Goal: Information Seeking & Learning: Check status

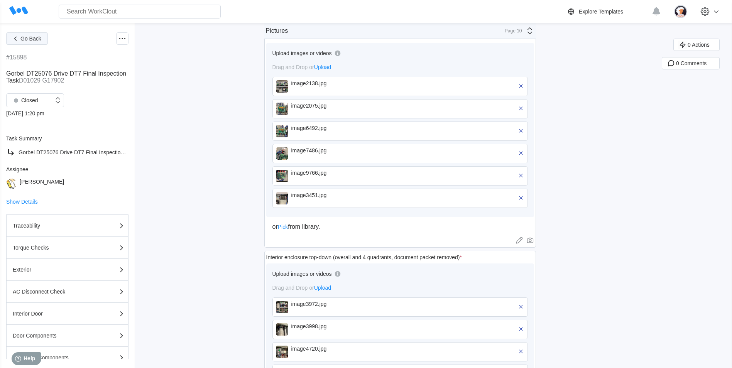
click at [32, 40] on span "Go Back" at bounding box center [30, 38] width 21 height 5
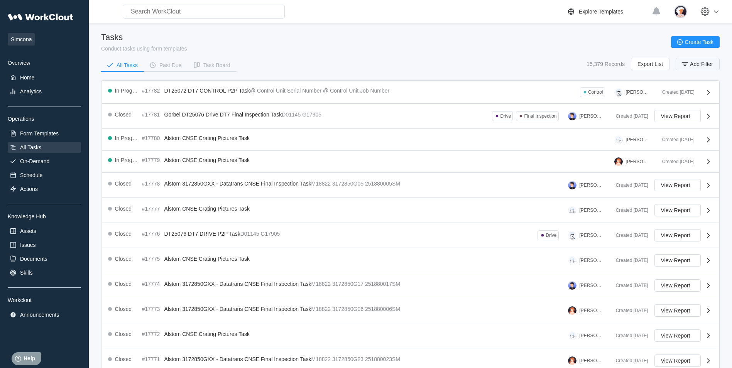
click at [683, 64] on icon "button" at bounding box center [685, 64] width 8 height 8
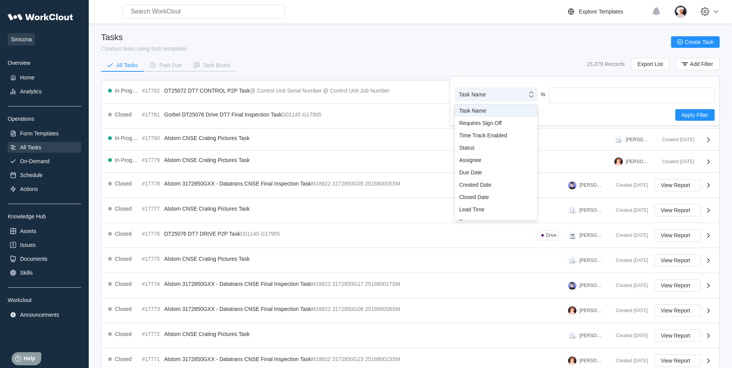
click at [531, 98] on icon at bounding box center [531, 94] width 8 height 8
click at [499, 186] on div "Created Date" at bounding box center [496, 185] width 74 height 6
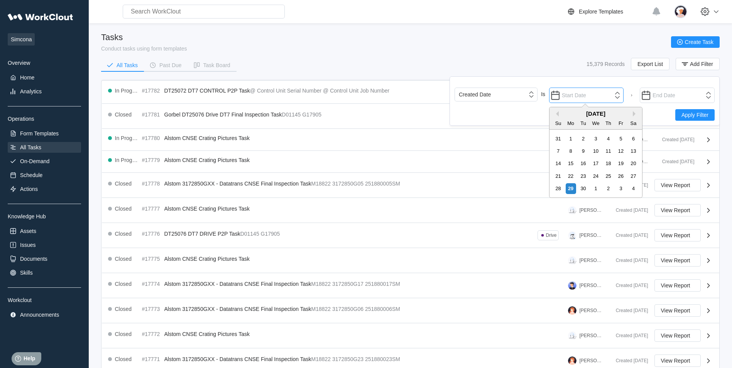
click at [585, 96] on input "text" at bounding box center [586, 95] width 75 height 15
click at [558, 115] on button "Previous Month" at bounding box center [555, 113] width 5 height 5
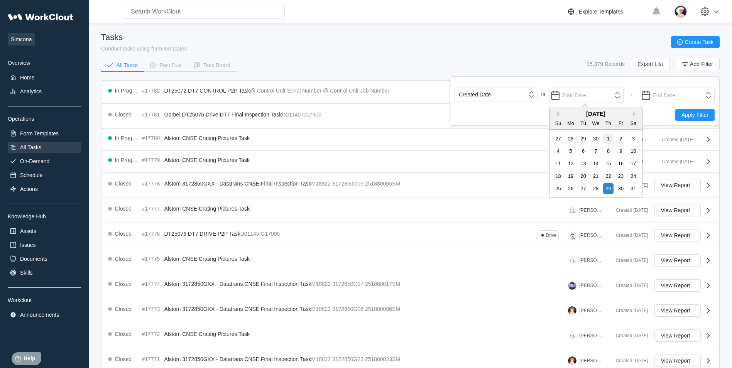
click at [609, 139] on div "1" at bounding box center [608, 139] width 10 height 10
type input "[DATE]"
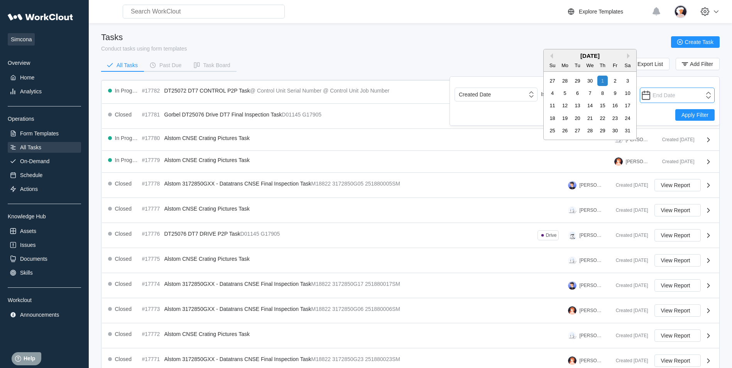
click at [687, 93] on input "text" at bounding box center [677, 95] width 75 height 15
click at [616, 84] on div "2" at bounding box center [615, 81] width 10 height 10
type input "[DATE]"
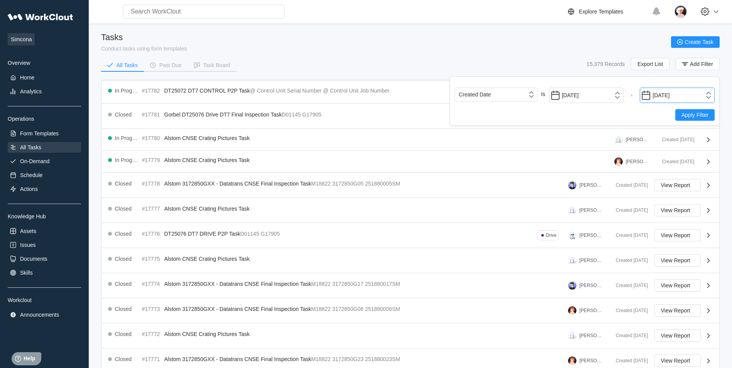
click at [670, 95] on input "[DATE]" at bounding box center [677, 95] width 75 height 15
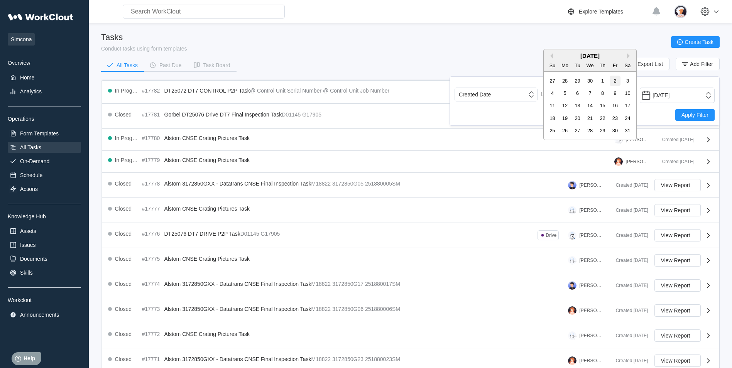
click at [604, 82] on div "1" at bounding box center [602, 81] width 10 height 10
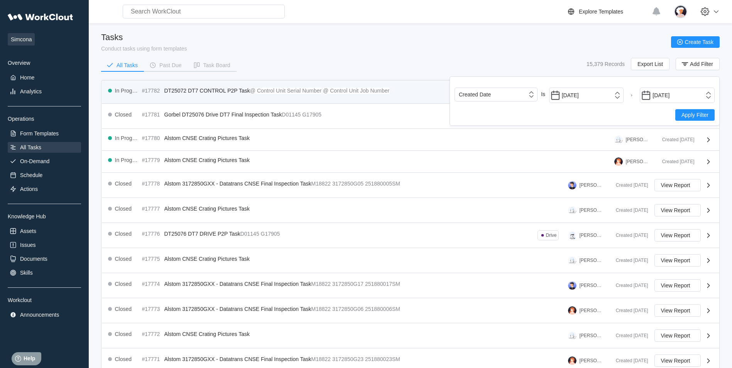
click at [693, 113] on span "Apply Filter" at bounding box center [695, 114] width 27 height 5
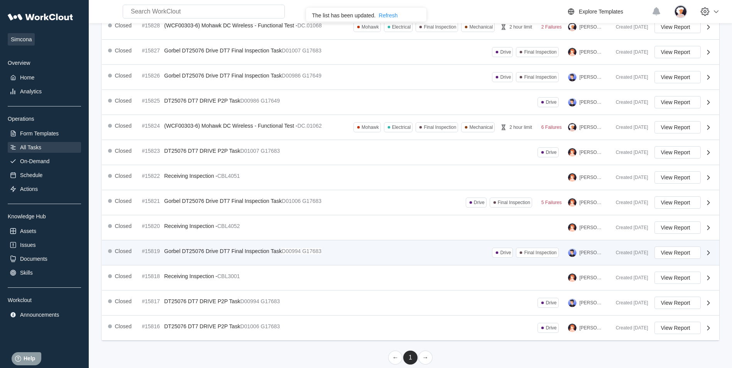
scroll to position [112, 0]
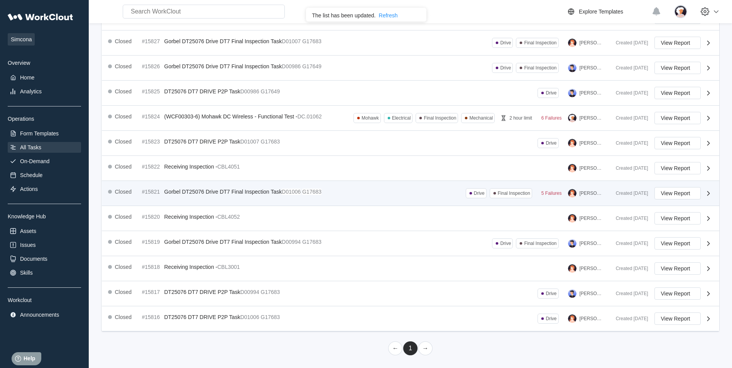
click at [269, 198] on div "Closed #15821 Gorbel DT25076 Drive DT7 Final Inspection Task D01006 G17683 Driv…" at bounding box center [359, 193] width 502 height 12
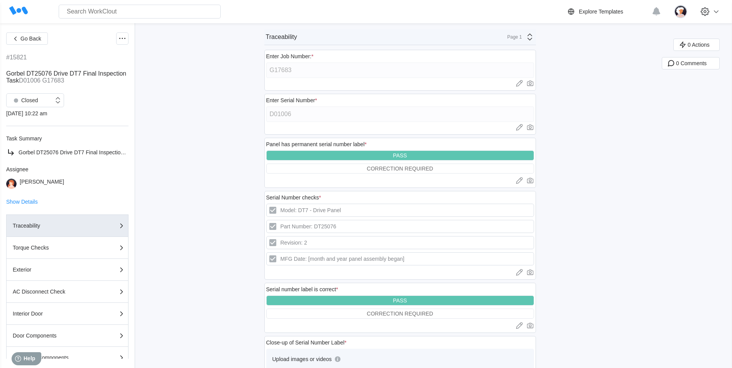
click at [522, 38] on div "Page 1" at bounding box center [512, 36] width 19 height 5
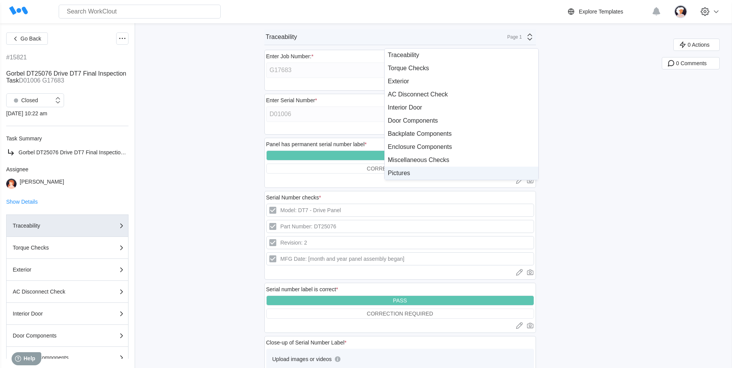
click at [440, 170] on div "Pictures" at bounding box center [461, 173] width 147 height 7
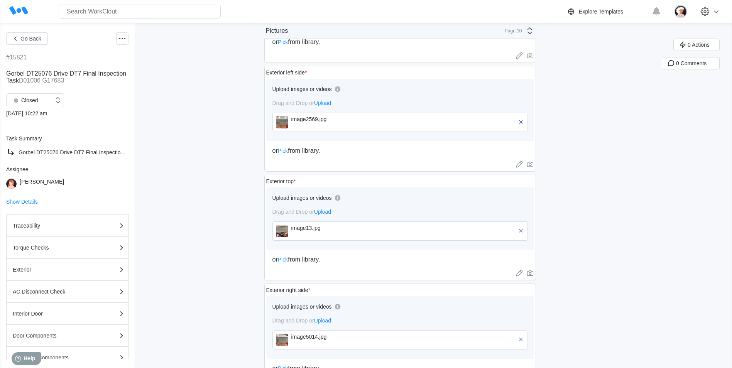
scroll to position [1017, 0]
click at [285, 233] on img at bounding box center [282, 233] width 12 height 12
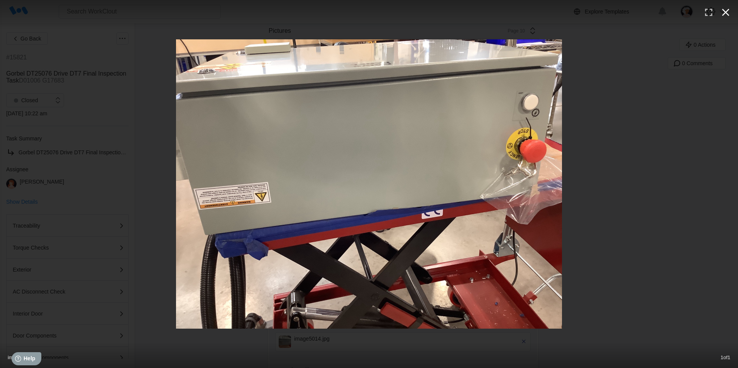
click at [722, 14] on icon "button" at bounding box center [725, 12] width 12 height 12
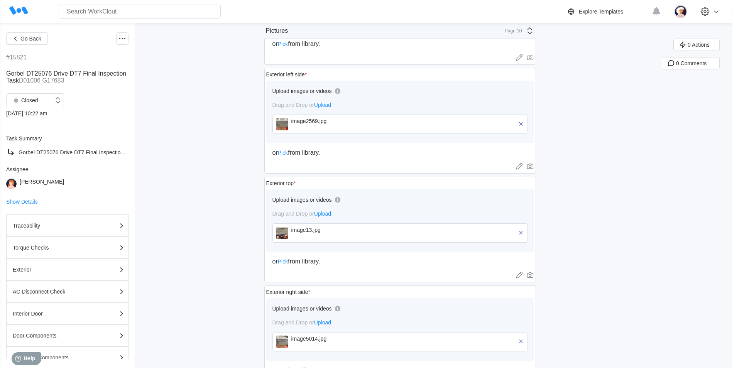
click at [294, 122] on div "image2569.jpg" at bounding box center [399, 124] width 255 height 19
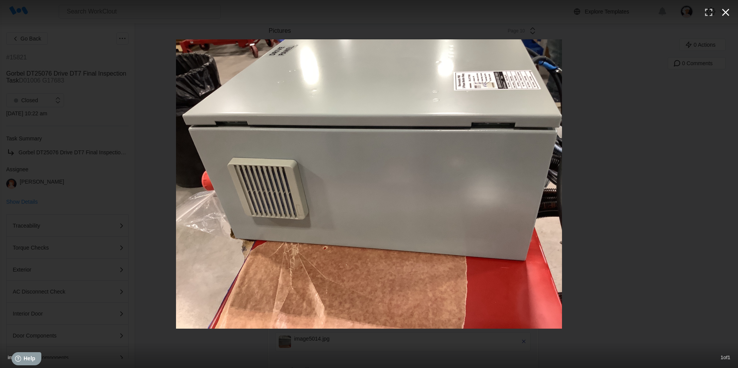
click at [725, 13] on icon "button" at bounding box center [725, 12] width 7 height 7
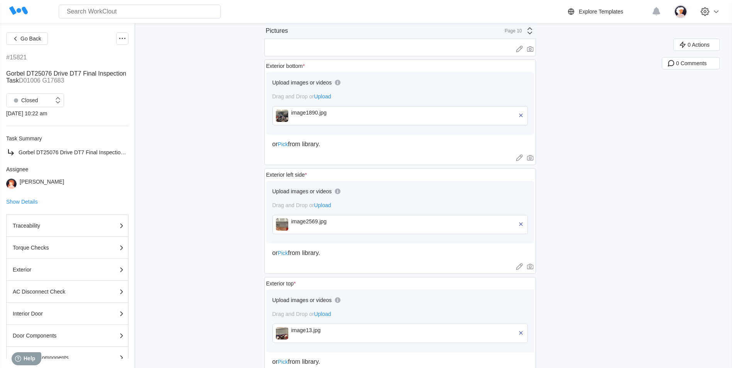
scroll to position [901, 0]
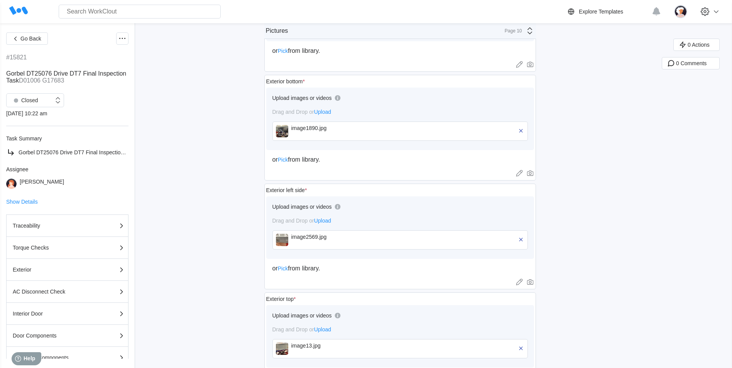
click at [287, 130] on img at bounding box center [282, 131] width 12 height 12
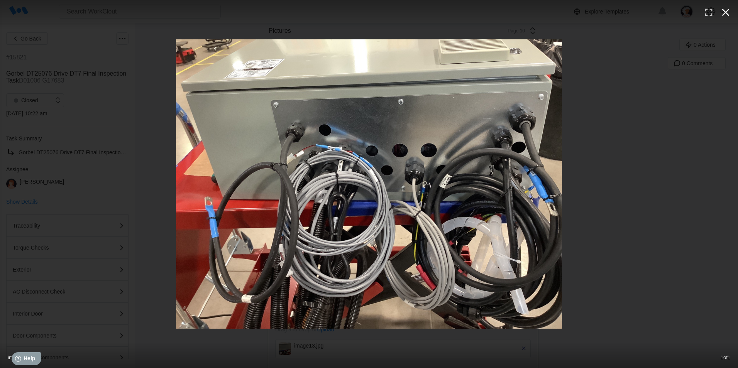
click at [729, 13] on icon "button" at bounding box center [725, 12] width 12 height 12
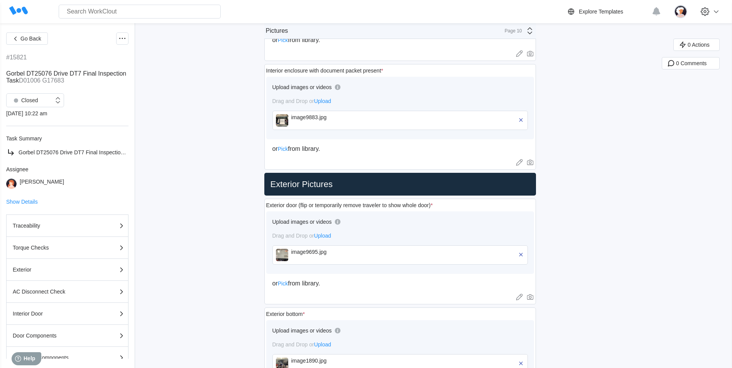
scroll to position [631, 0]
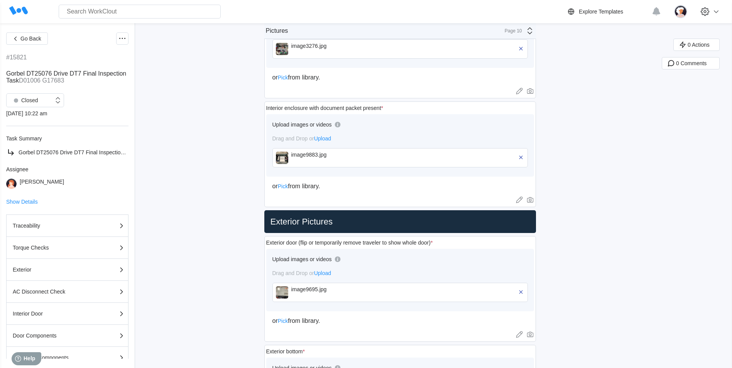
click at [288, 157] on img at bounding box center [282, 158] width 12 height 12
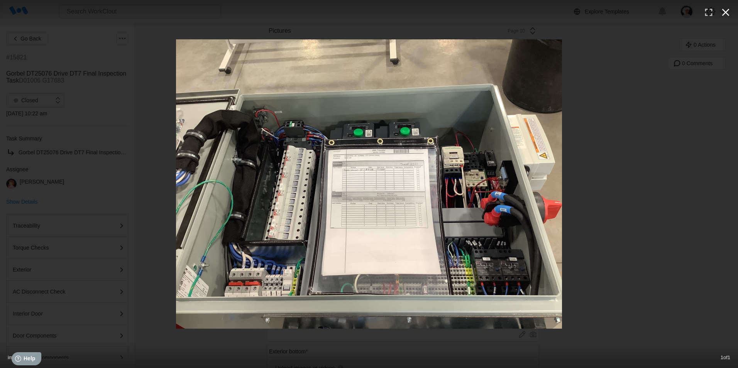
click at [724, 17] on icon "button" at bounding box center [725, 12] width 12 height 12
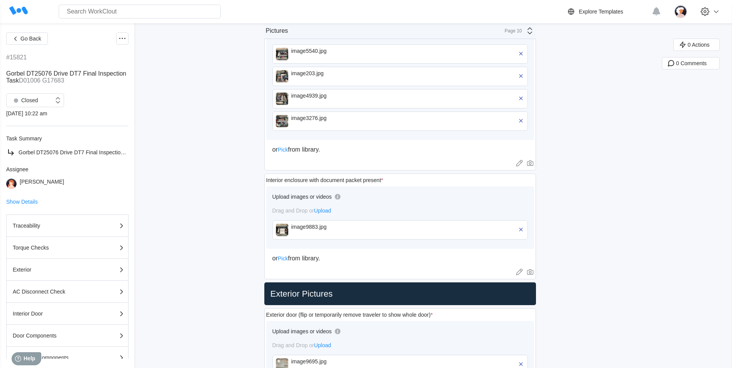
scroll to position [553, 0]
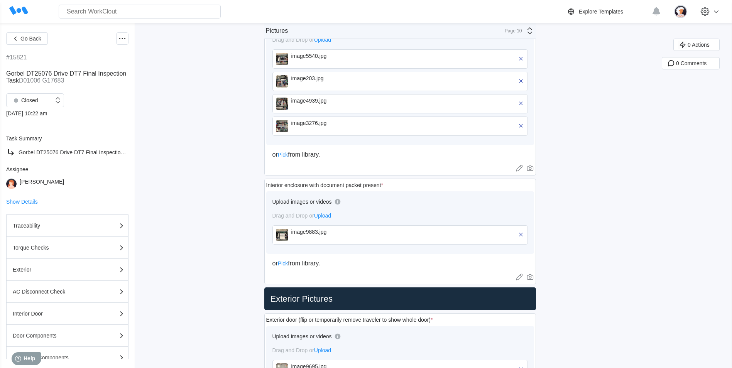
click at [288, 124] on img at bounding box center [282, 126] width 12 height 12
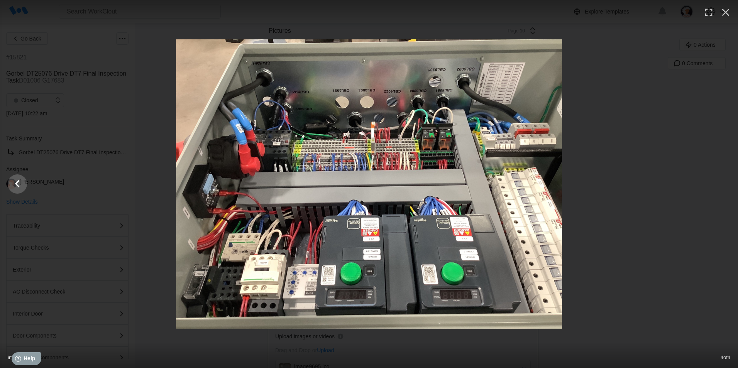
drag, startPoint x: 515, startPoint y: 162, endPoint x: 474, endPoint y: 174, distance: 42.0
click at [514, 162] on img at bounding box center [369, 183] width 386 height 289
click at [16, 186] on icon "Show slide 3 of 4" at bounding box center [17, 184] width 15 height 19
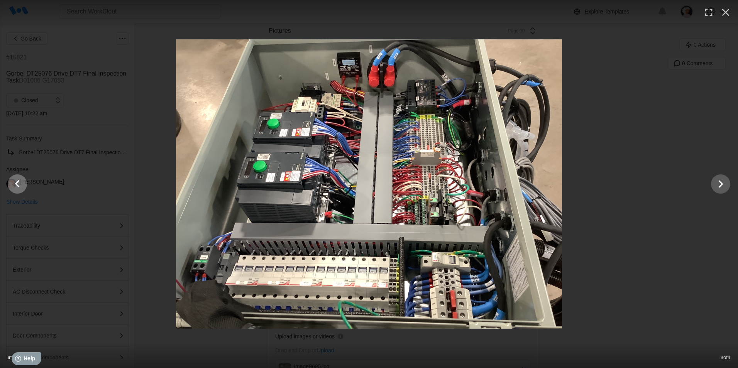
click at [16, 185] on icon "Show slide 2 of 4" at bounding box center [17, 184] width 15 height 19
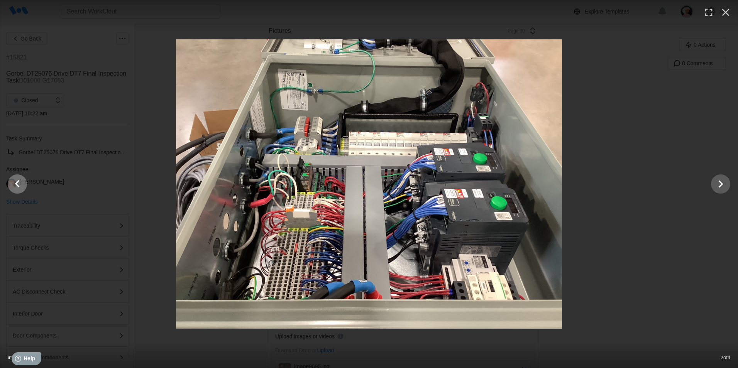
click at [16, 185] on icon "Show slide 1 of 4" at bounding box center [17, 184] width 15 height 19
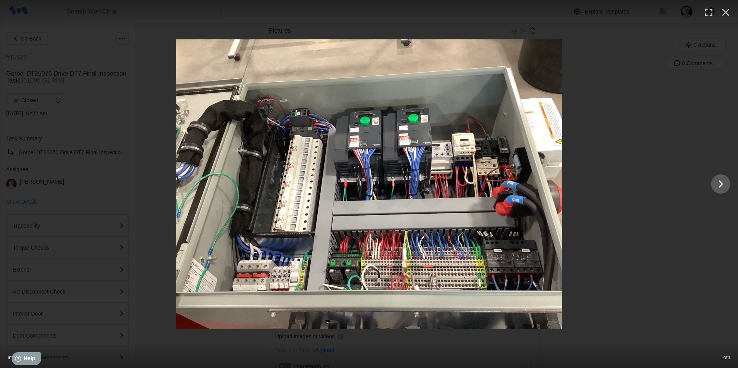
click at [16, 185] on div at bounding box center [369, 183] width 738 height 289
click at [723, 16] on icon "button" at bounding box center [725, 12] width 12 height 12
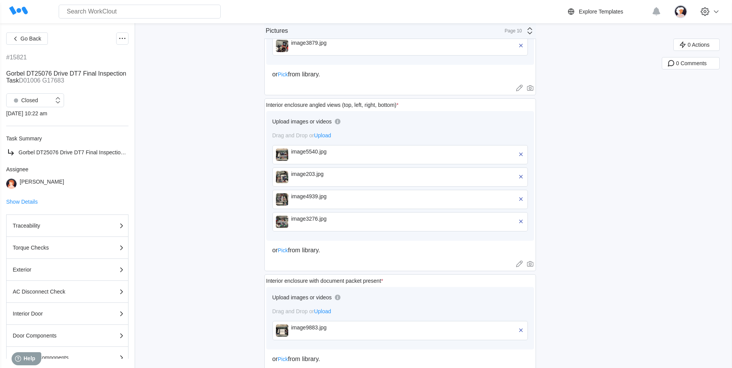
scroll to position [438, 0]
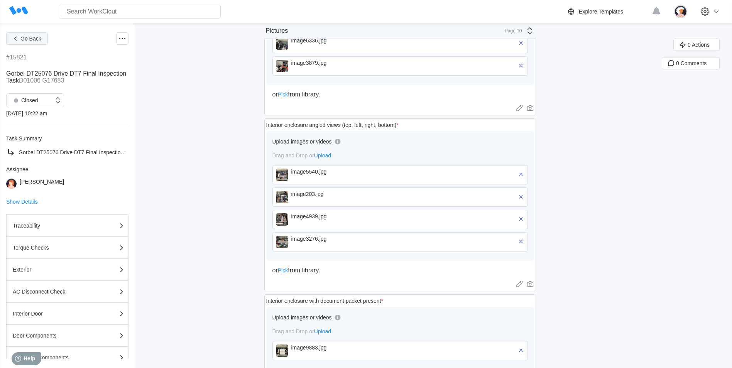
click at [14, 41] on icon "button" at bounding box center [15, 38] width 8 height 8
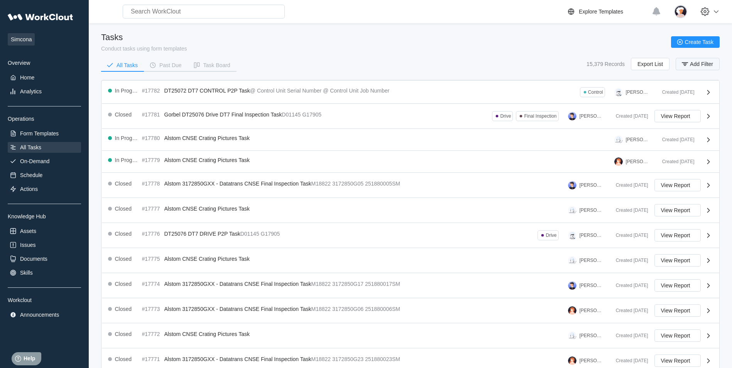
click at [683, 63] on icon "button" at bounding box center [685, 64] width 8 height 8
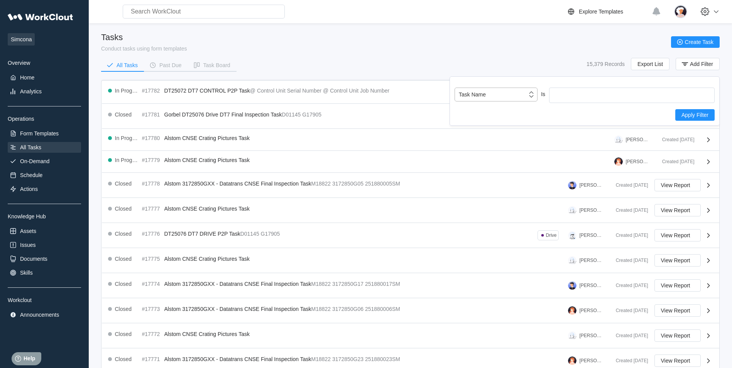
click at [506, 98] on div "Task Name" at bounding box center [491, 94] width 72 height 11
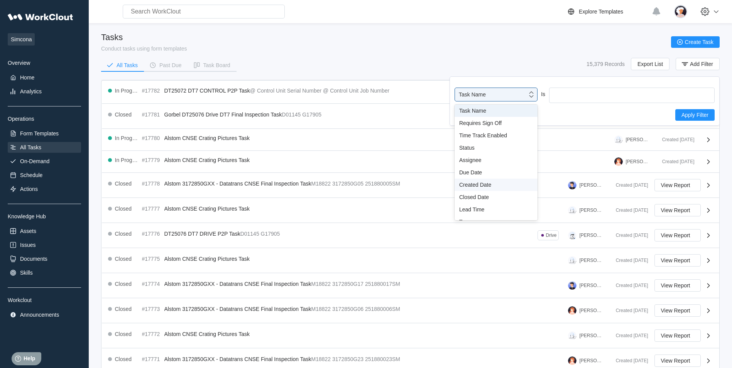
click at [496, 188] on div "Created Date" at bounding box center [496, 185] width 83 height 12
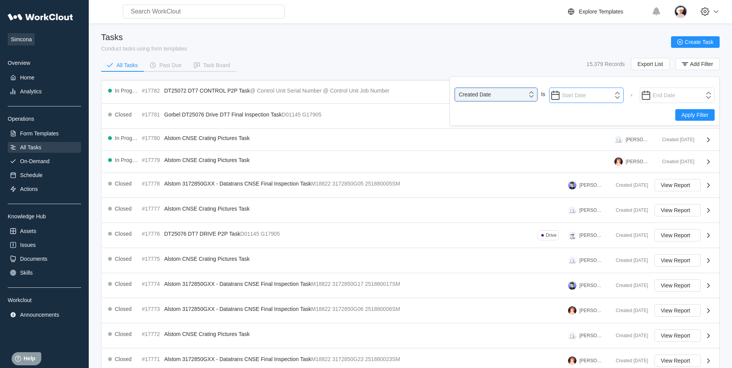
click at [580, 100] on input "text" at bounding box center [586, 95] width 75 height 15
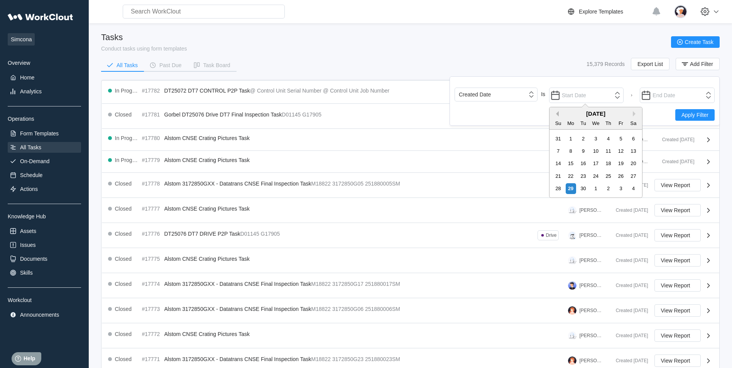
click at [557, 116] on button "Previous Month" at bounding box center [555, 113] width 5 height 5
click at [558, 115] on button "Previous Month" at bounding box center [555, 113] width 5 height 5
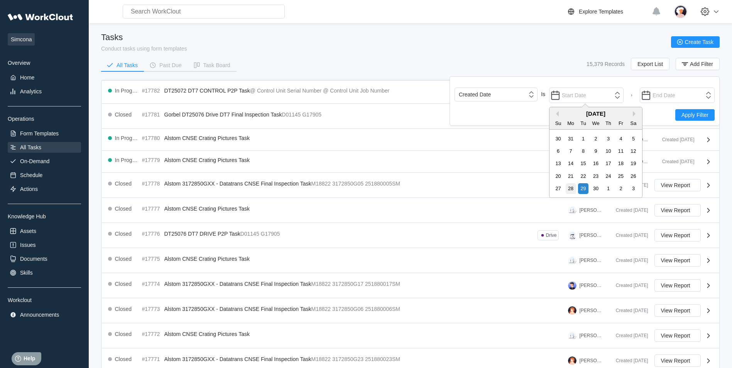
click at [570, 192] on div "28" at bounding box center [570, 188] width 10 height 10
type input "[DATE]"
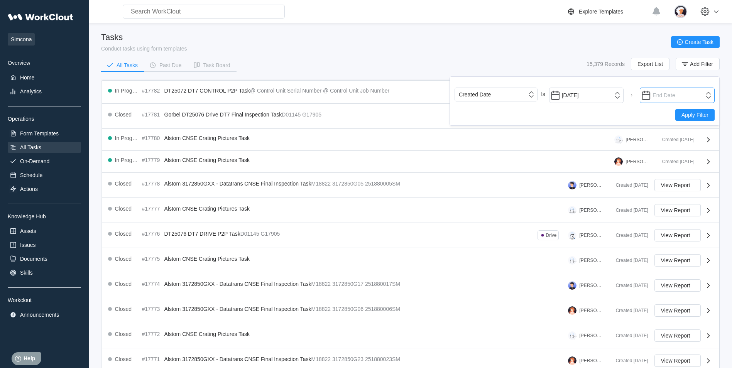
click at [663, 99] on input "text" at bounding box center [677, 95] width 75 height 15
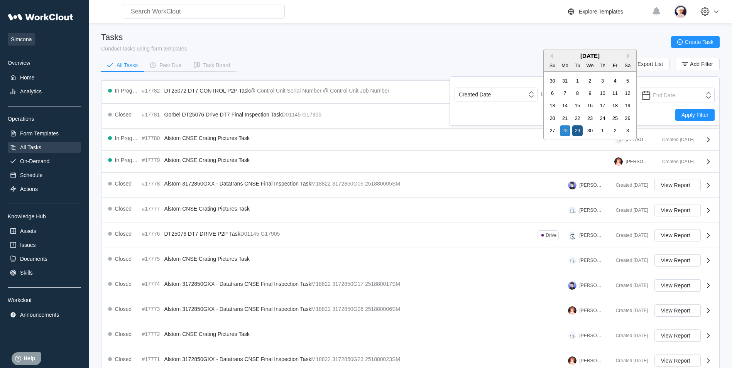
click at [581, 133] on div "29" at bounding box center [577, 130] width 10 height 10
type input "[DATE]"
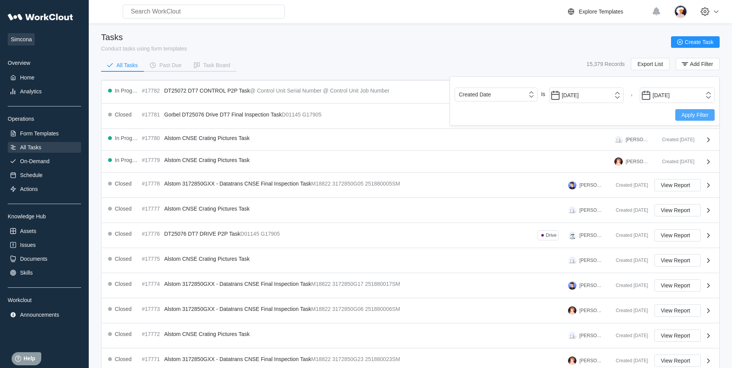
click at [687, 114] on span "Apply Filter" at bounding box center [695, 114] width 27 height 5
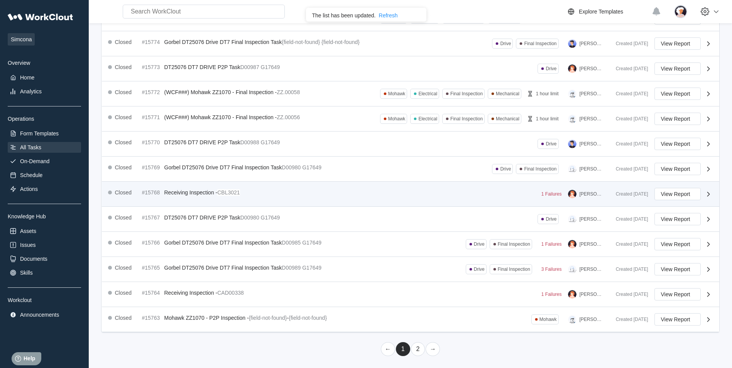
scroll to position [137, 0]
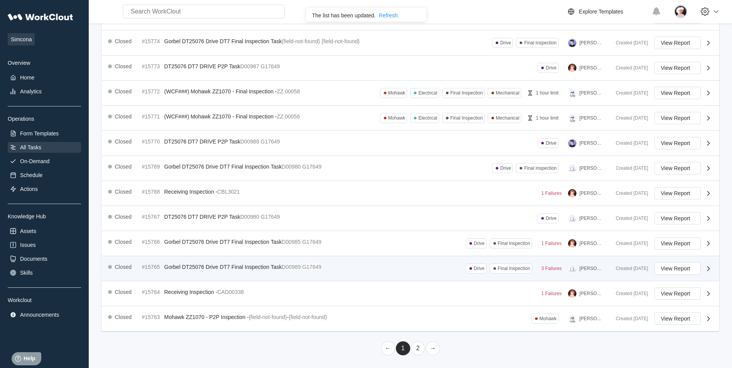
click at [274, 270] on span "Gorbel DT25076 Drive DT7 Final Inspection Task" at bounding box center [223, 267] width 118 height 6
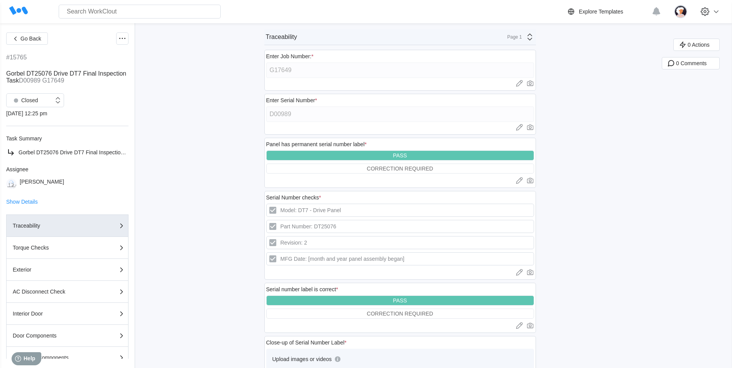
click at [532, 39] on icon at bounding box center [529, 37] width 5 height 7
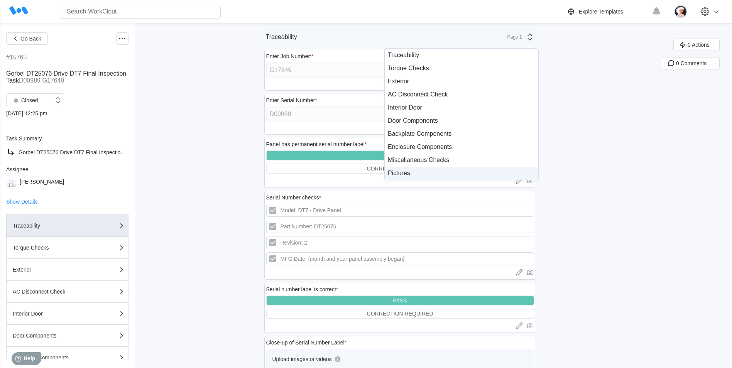
click at [423, 168] on div "Pictures" at bounding box center [462, 173] width 154 height 13
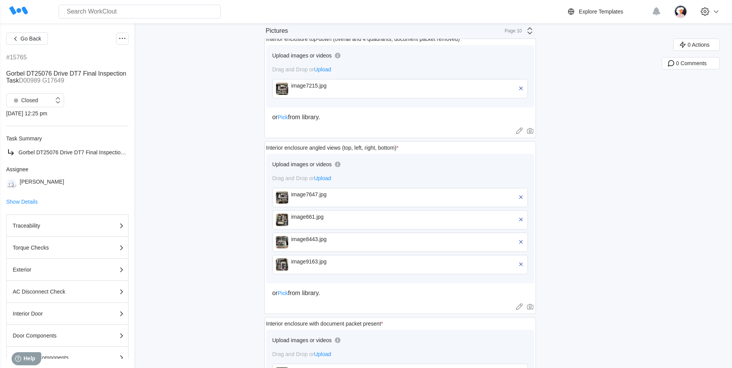
scroll to position [463, 0]
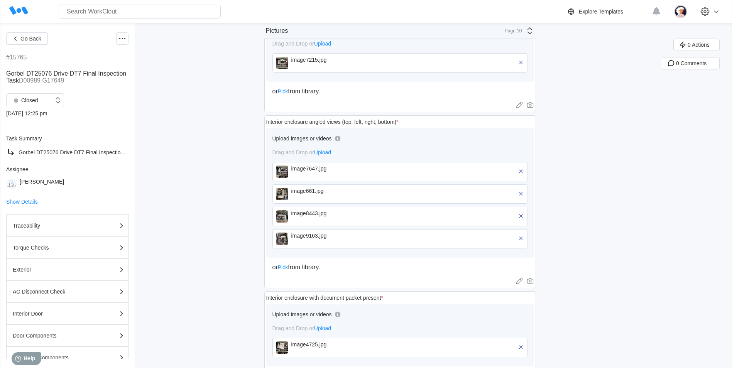
click at [299, 171] on div "image7647.jpg" at bounding box center [335, 172] width 89 height 12
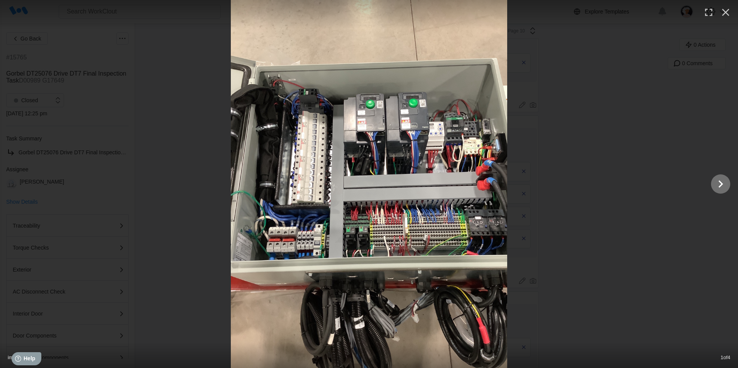
click at [724, 185] on icon "Show slide 2 of 4" at bounding box center [720, 184] width 15 height 19
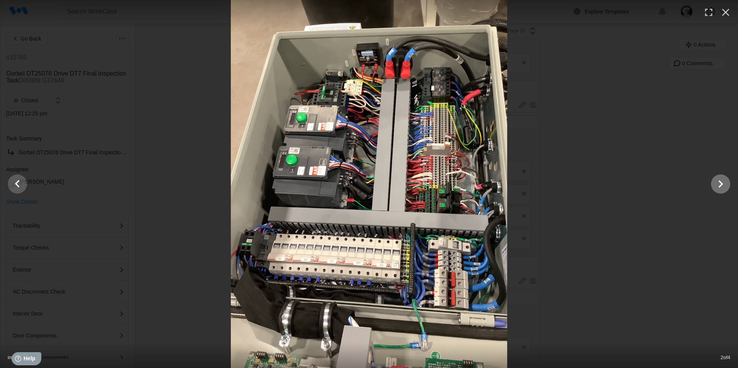
click at [724, 185] on icon "Show slide 3 of 4" at bounding box center [720, 184] width 15 height 19
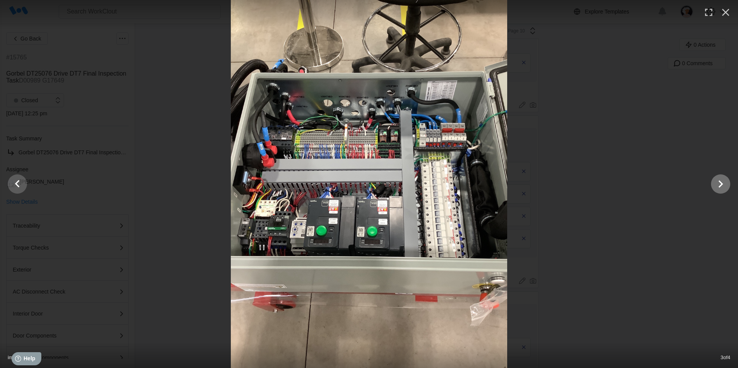
click at [724, 185] on icon "Show slide 4 of 4" at bounding box center [720, 184] width 15 height 19
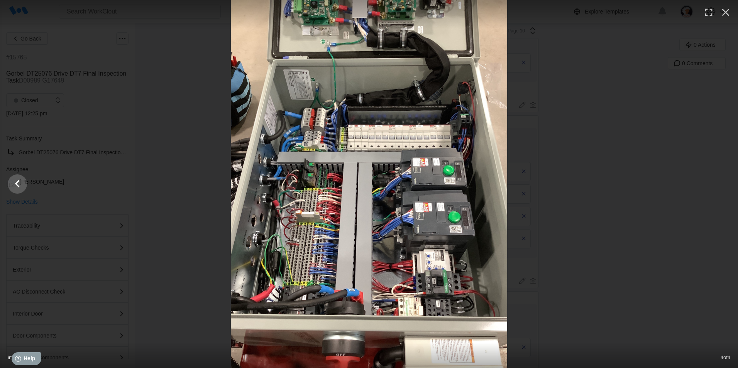
click at [724, 185] on div at bounding box center [369, 184] width 738 height 368
click at [18, 184] on icon "Show slide 3 of 4" at bounding box center [17, 184] width 15 height 19
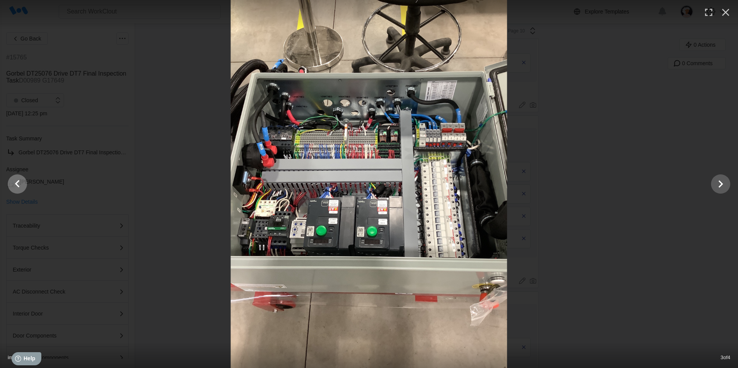
click at [18, 184] on icon "Show slide 2 of 4" at bounding box center [17, 184] width 15 height 19
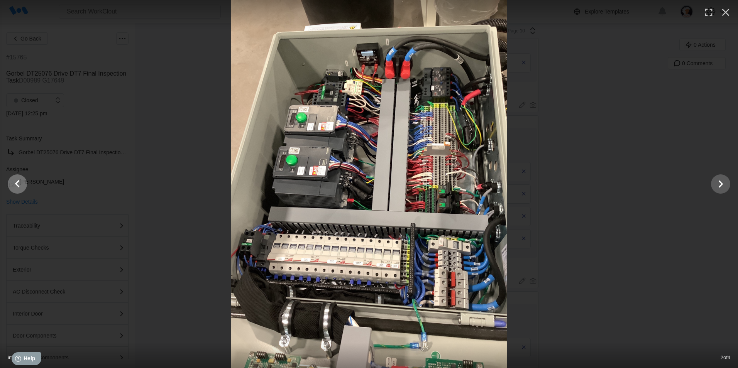
click at [22, 184] on icon "Show slide 1 of 4" at bounding box center [17, 184] width 15 height 19
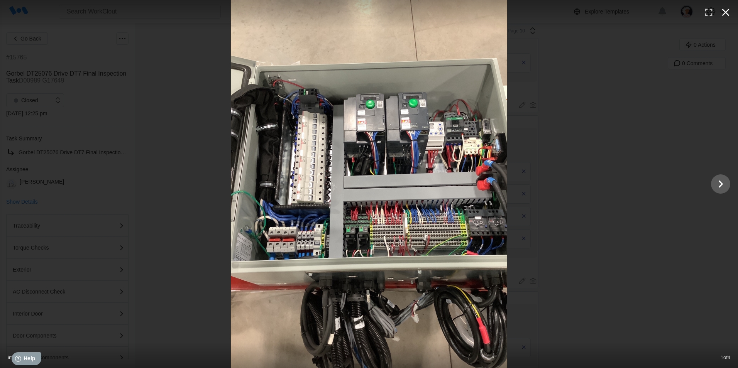
click at [722, 12] on icon "button" at bounding box center [725, 12] width 12 height 12
